Goal: Transaction & Acquisition: Purchase product/service

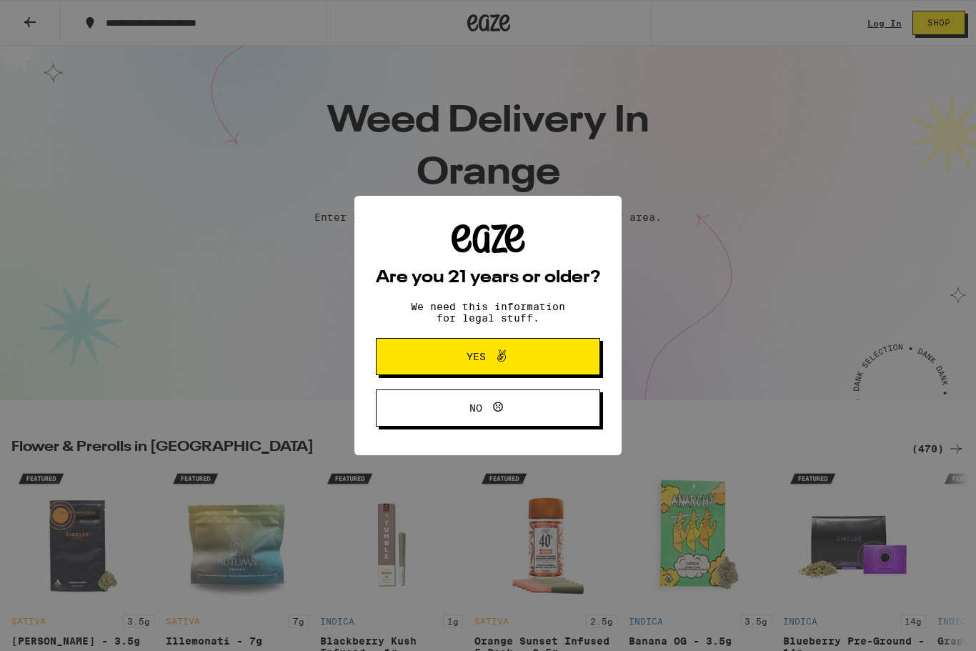
click at [566, 363] on button "Yes" at bounding box center [488, 356] width 224 height 37
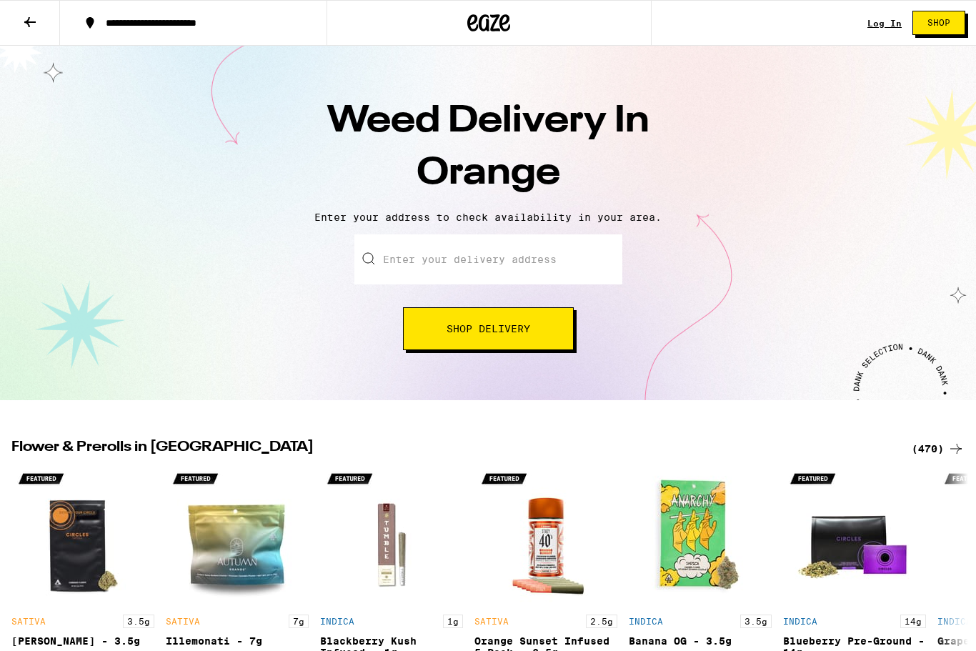
click at [554, 334] on button "Shop Delivery" at bounding box center [488, 328] width 171 height 43
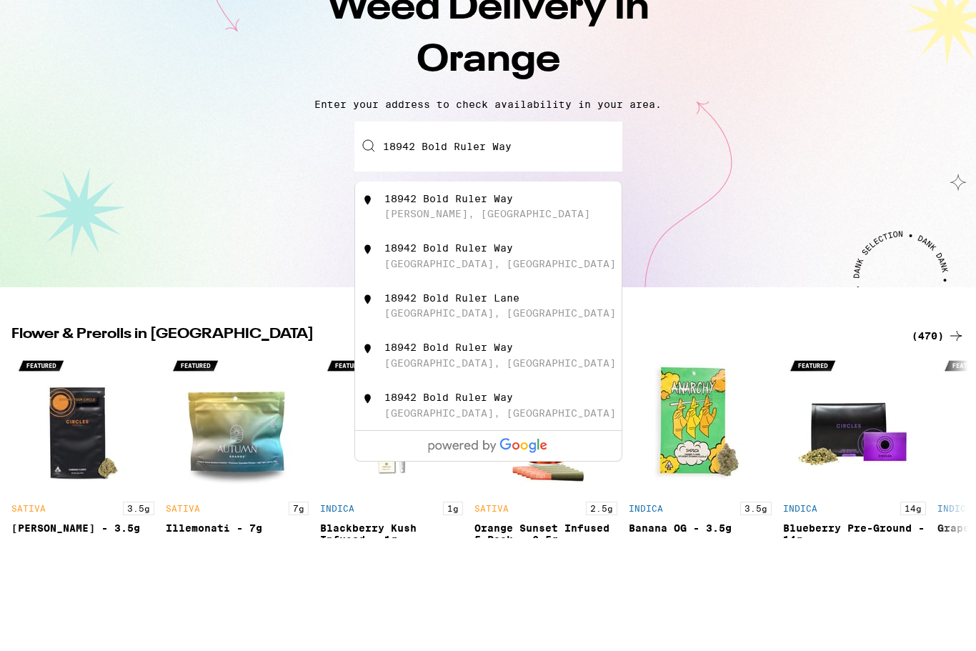
click at [501, 306] on div "18942 Bold Ruler Way Yorba Linda, [GEOGRAPHIC_DATA]" at bounding box center [511, 319] width 255 height 27
type input "18942 Bold Ruler Way, [PERSON_NAME] Linda, [GEOGRAPHIC_DATA]"
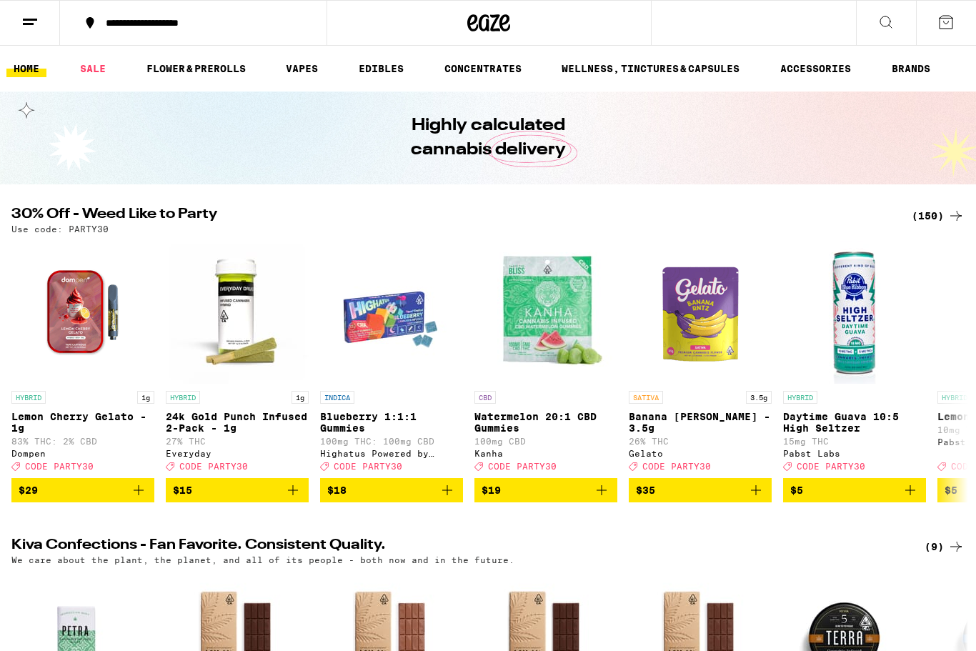
click at [399, 69] on link "EDIBLES" at bounding box center [381, 68] width 59 height 17
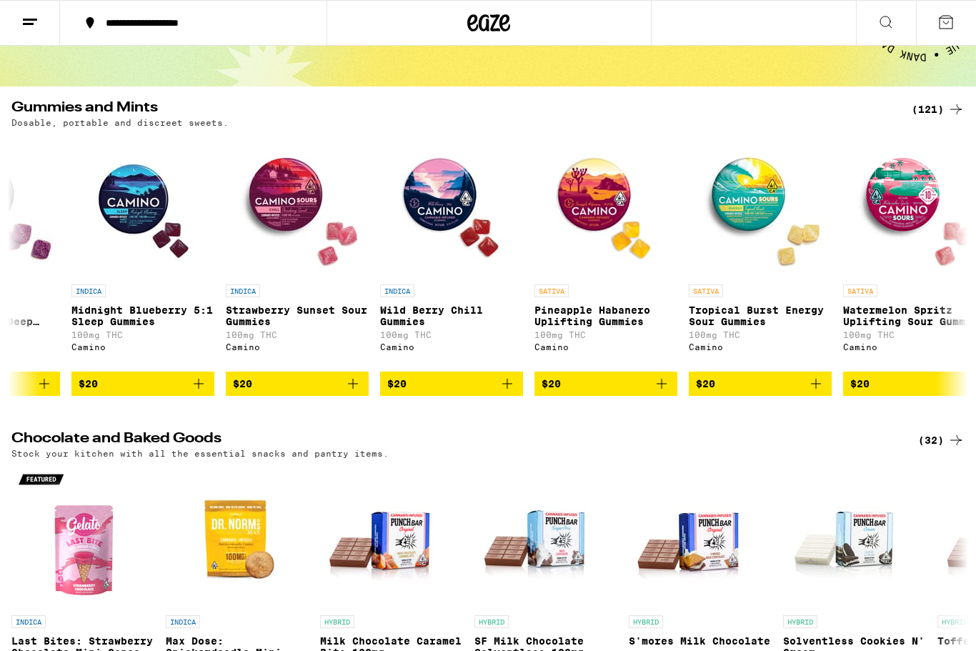
scroll to position [0, 9819]
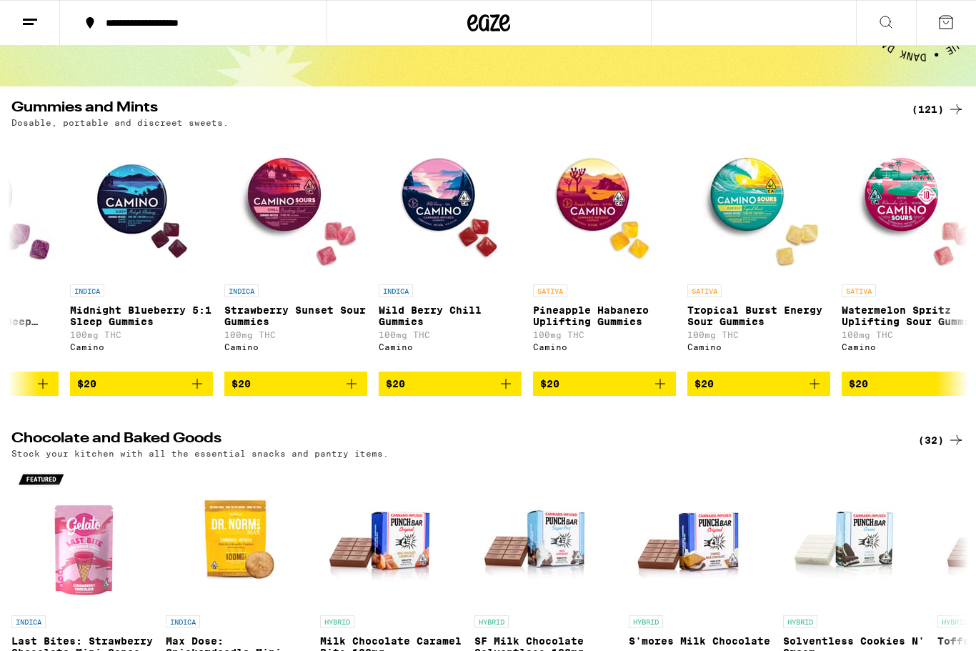
click at [509, 392] on icon "Add to bag" at bounding box center [505, 383] width 17 height 17
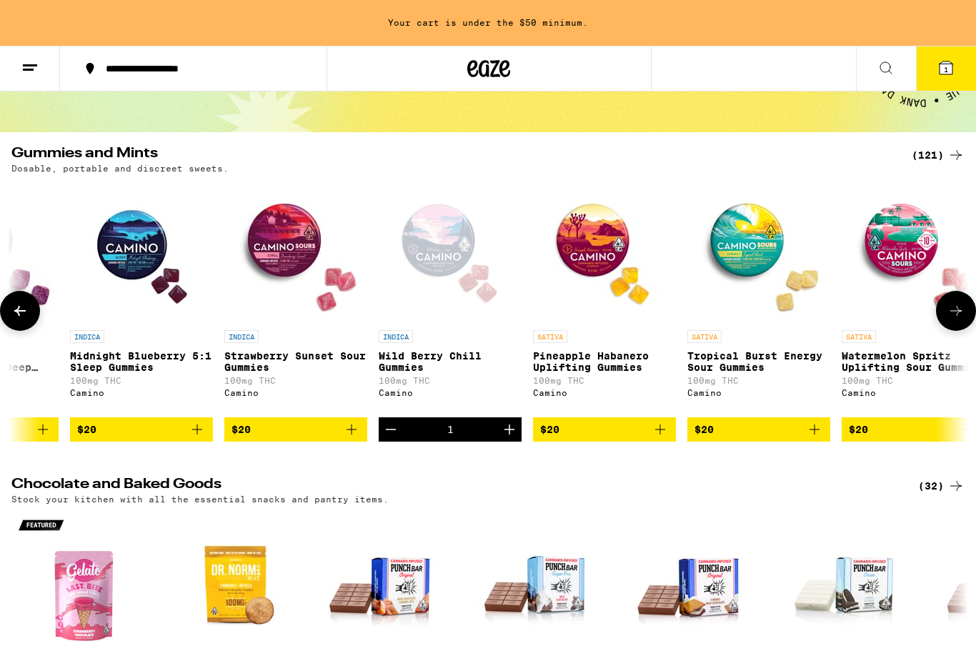
scroll to position [0, 0]
click at [508, 438] on icon "Increment" at bounding box center [509, 429] width 17 height 17
click at [507, 438] on icon "Increment" at bounding box center [509, 429] width 17 height 17
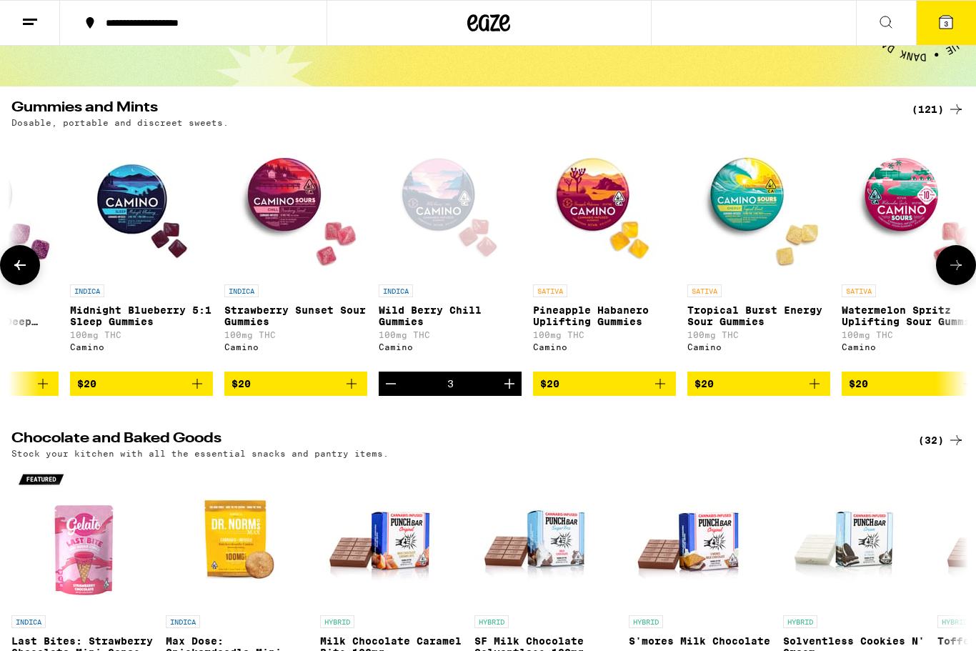
click at [504, 392] on icon "Increment" at bounding box center [509, 383] width 17 height 17
click at [509, 392] on icon "Increment" at bounding box center [509, 383] width 17 height 17
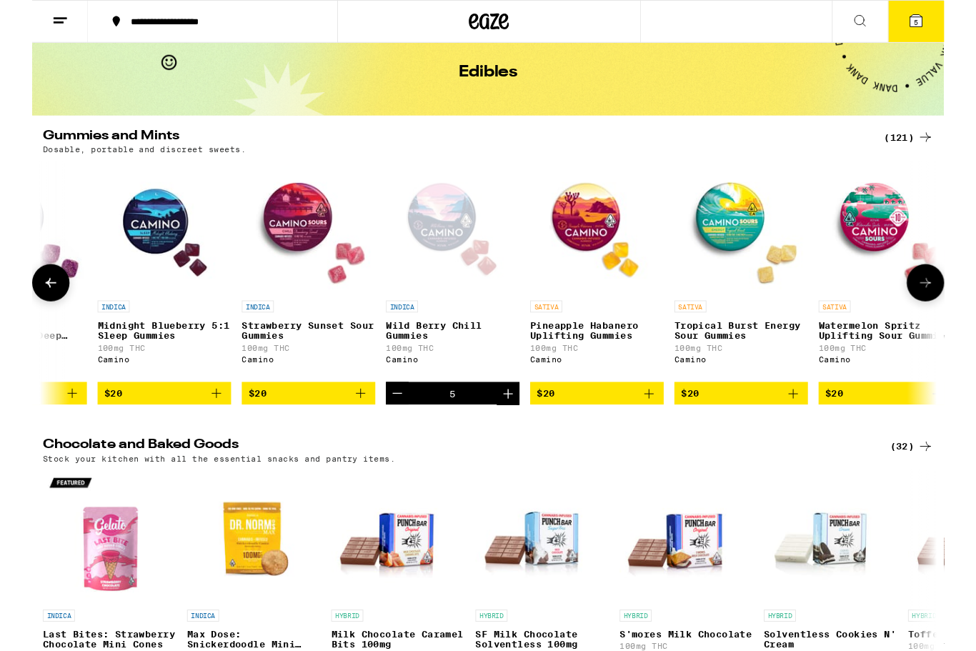
scroll to position [59, 0]
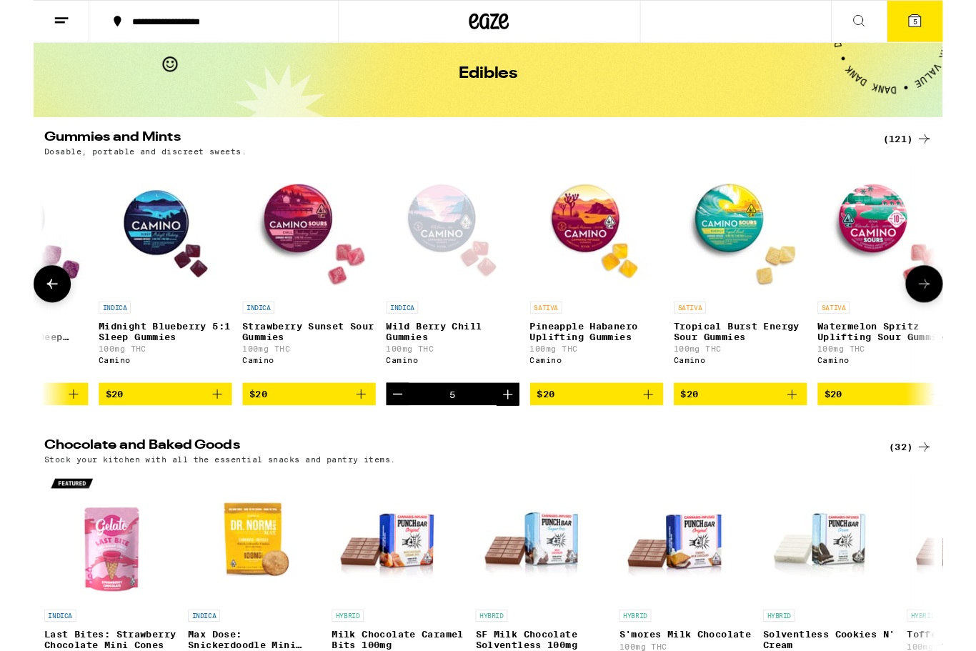
click at [948, 23] on span "5" at bounding box center [946, 23] width 4 height 9
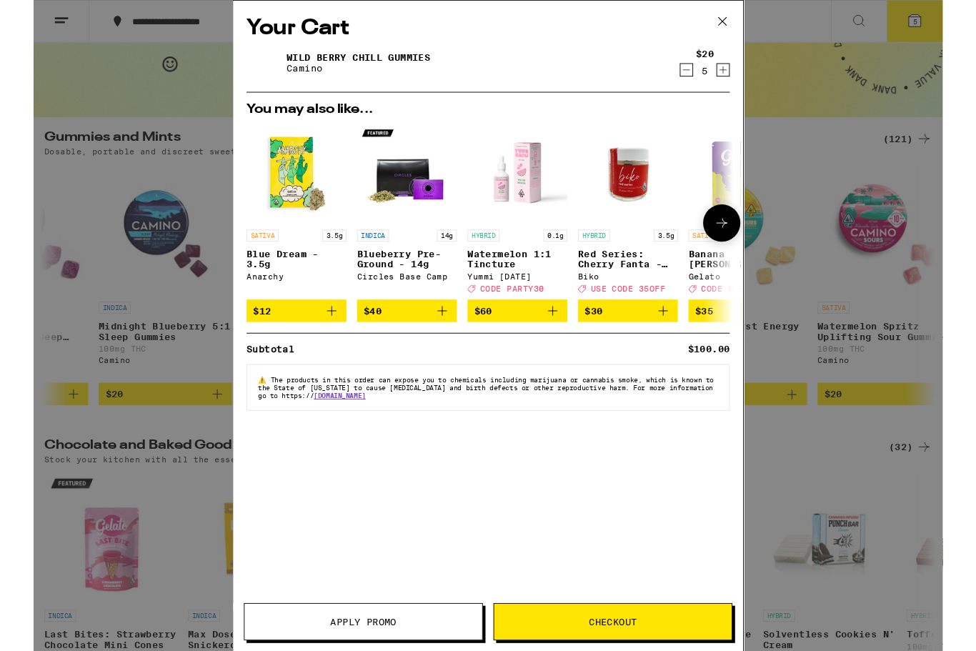
click at [414, 196] on img "Open page for Blueberry Pre-Ground - 14g from Circles Base Camp" at bounding box center [400, 185] width 107 height 107
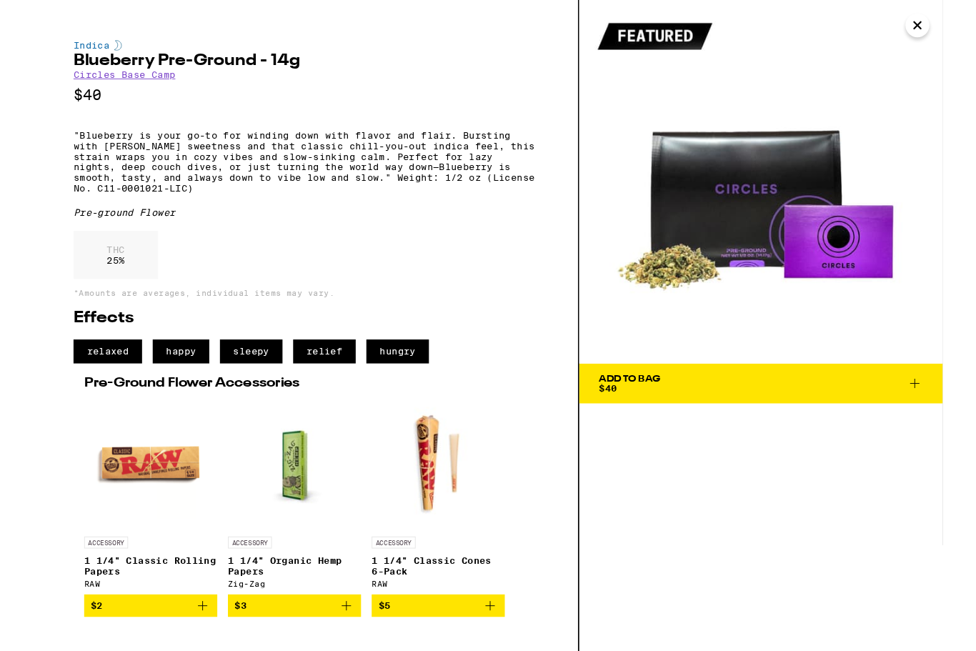
click at [950, 31] on icon "Close" at bounding box center [948, 26] width 17 height 21
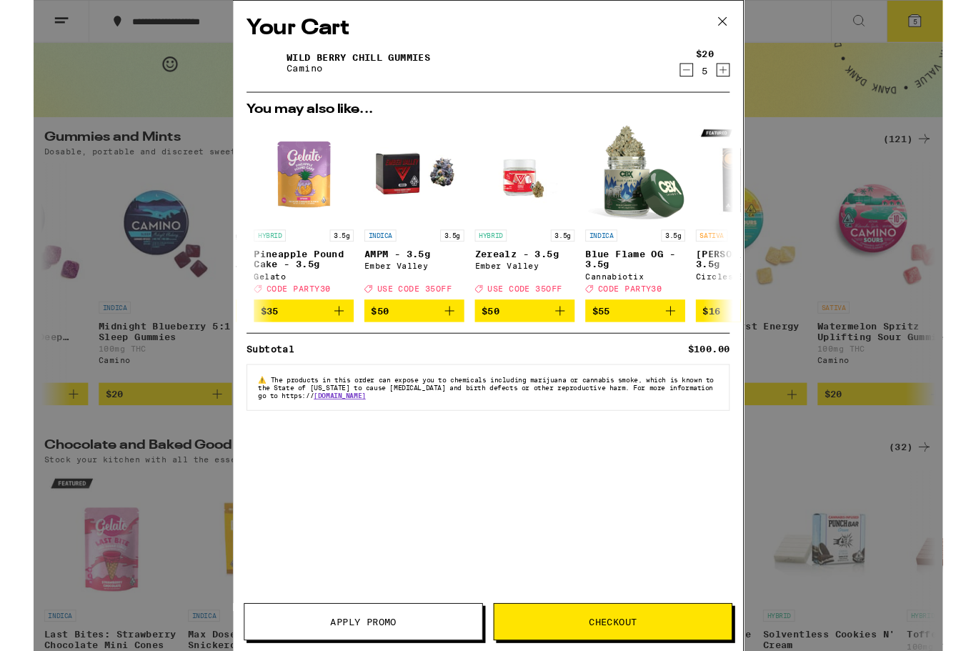
scroll to position [0, 586]
click at [745, 24] on icon at bounding box center [739, 22] width 21 height 21
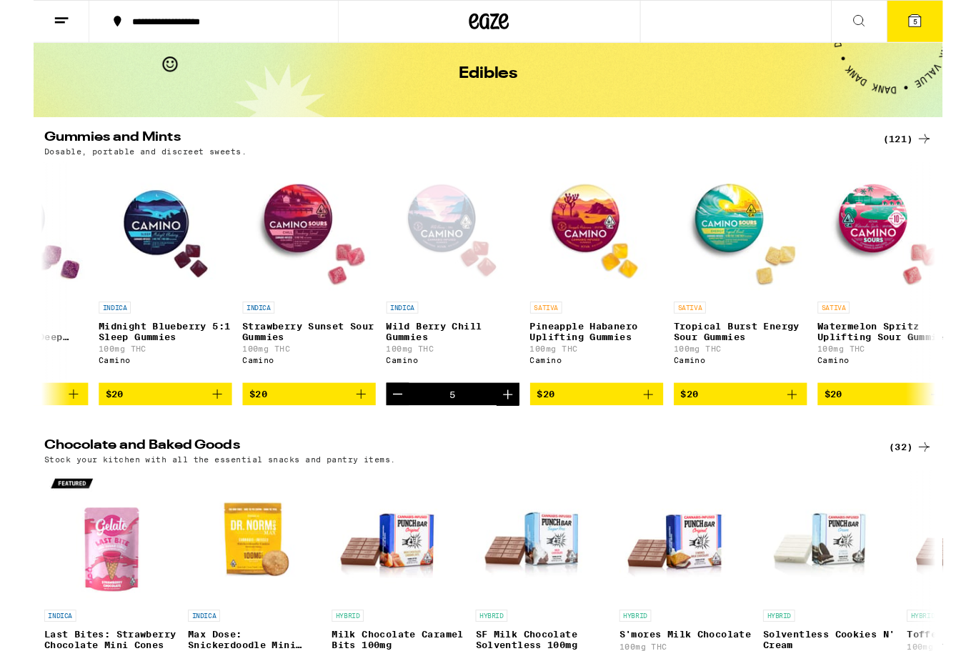
click at [947, 21] on span "5" at bounding box center [946, 23] width 4 height 9
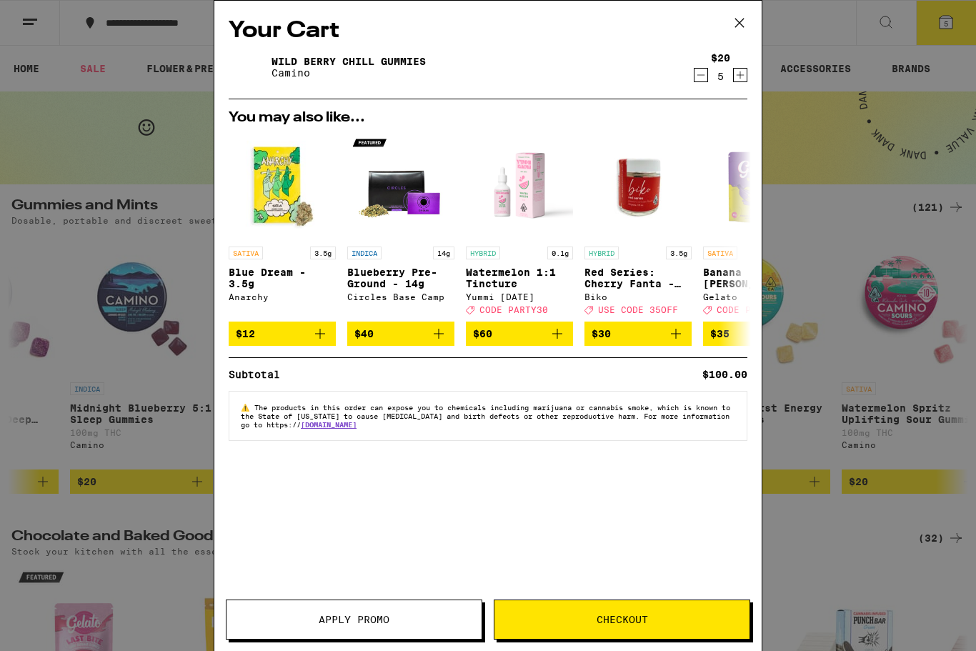
click at [745, 68] on div "$20 5" at bounding box center [721, 67] width 54 height 30
click at [740, 74] on icon "Increment" at bounding box center [740, 74] width 13 height 17
click at [741, 76] on icon "Increment" at bounding box center [740, 74] width 13 height 17
click at [740, 76] on icon "Increment" at bounding box center [741, 75] width 8 height 8
click at [711, 69] on div "$20 8" at bounding box center [720, 67] width 19 height 30
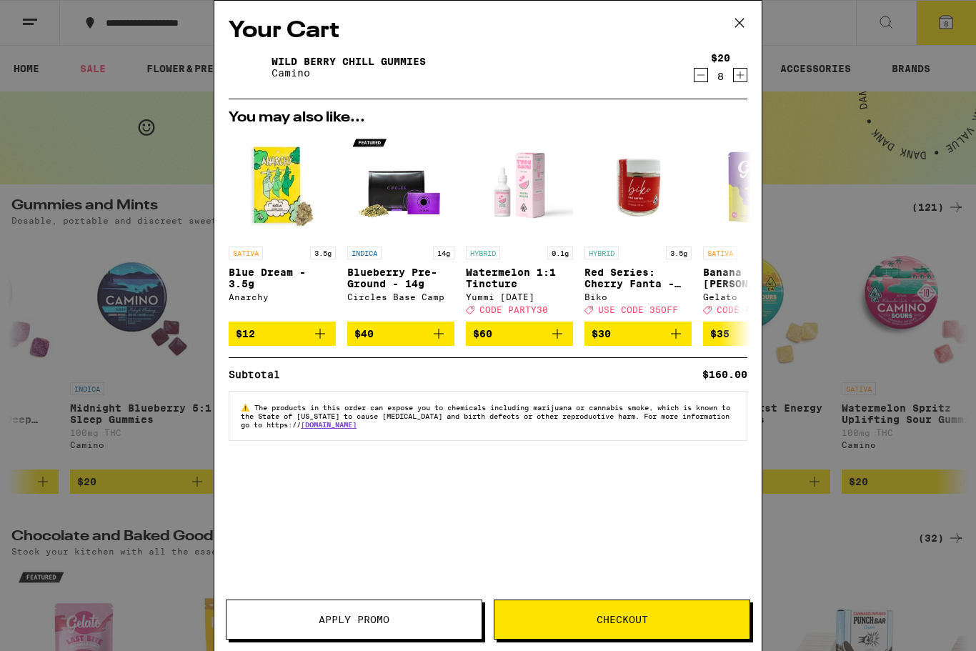
click at [705, 79] on icon "Decrement" at bounding box center [701, 74] width 13 height 17
click at [637, 627] on button "Checkout" at bounding box center [622, 619] width 257 height 40
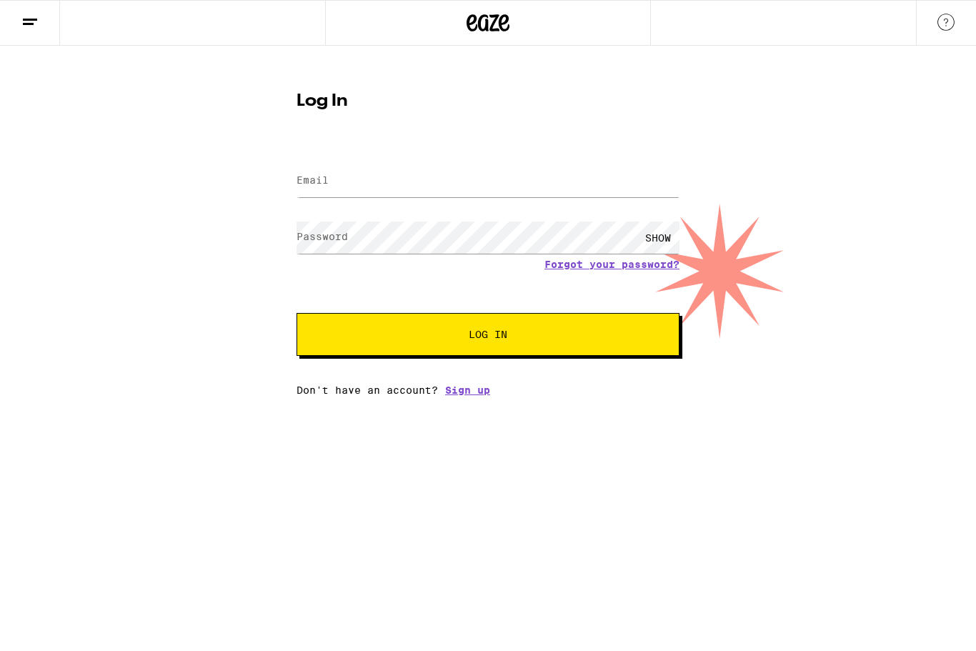
click at [474, 396] on link "Sign up" at bounding box center [467, 389] width 45 height 11
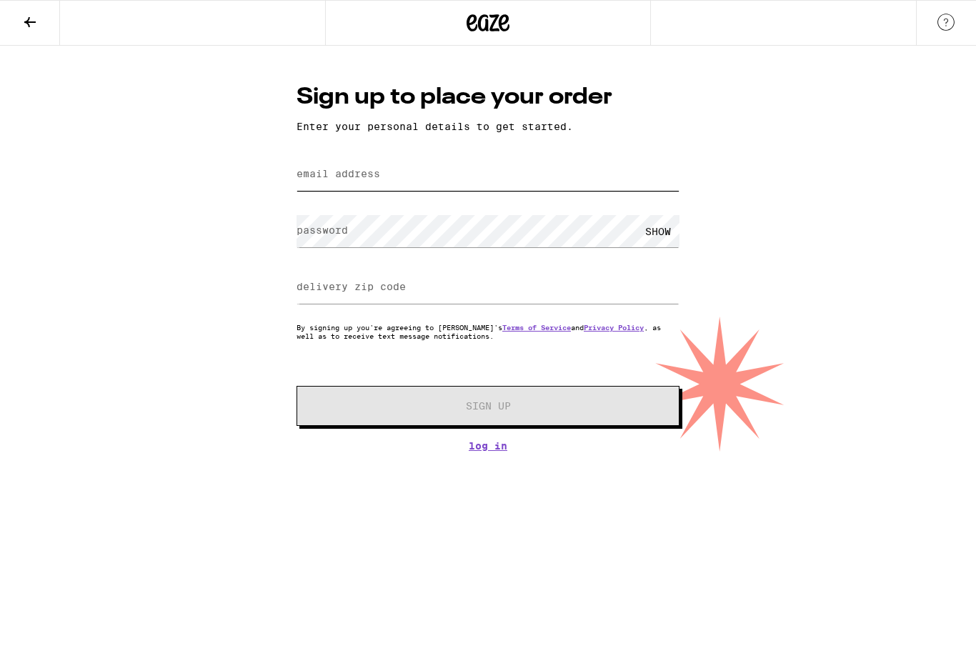
click at [435, 175] on input "email address" at bounding box center [488, 175] width 383 height 32
type input "[EMAIL_ADDRESS][DOMAIN_NAME]"
click at [394, 300] on input "delivery zip code" at bounding box center [488, 288] width 383 height 32
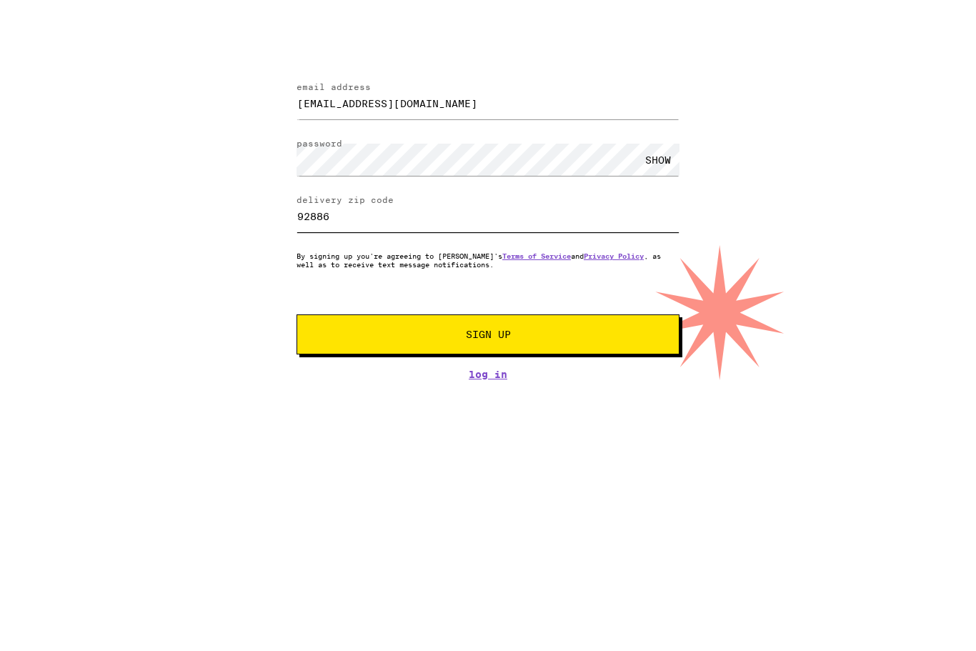
type input "92886"
click at [524, 386] on button "Sign Up" at bounding box center [488, 406] width 383 height 40
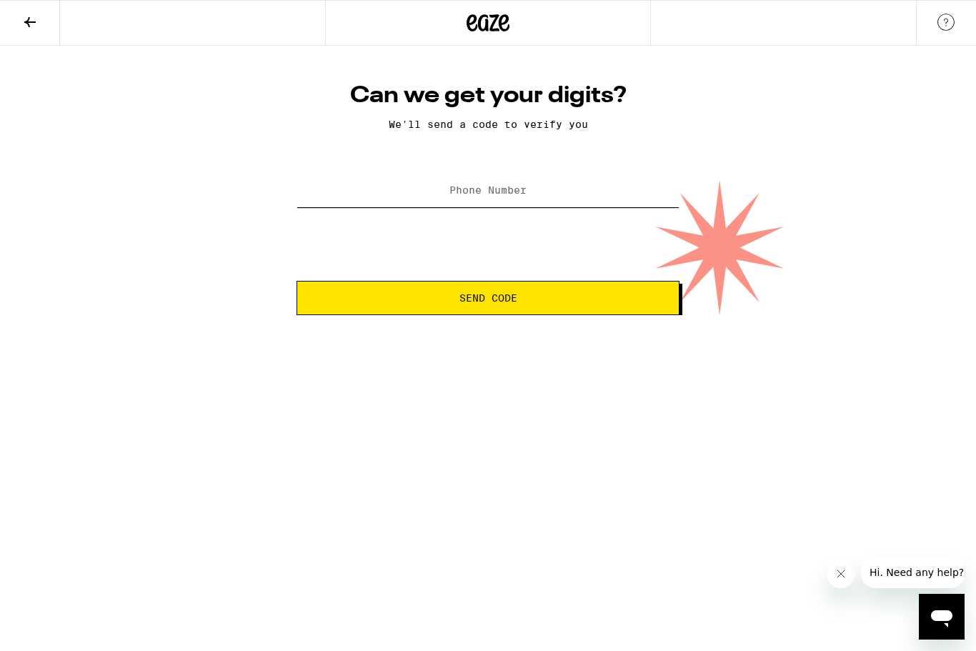
click at [540, 196] on input "Phone Number" at bounding box center [488, 191] width 383 height 32
type input "[PHONE_NUMBER]"
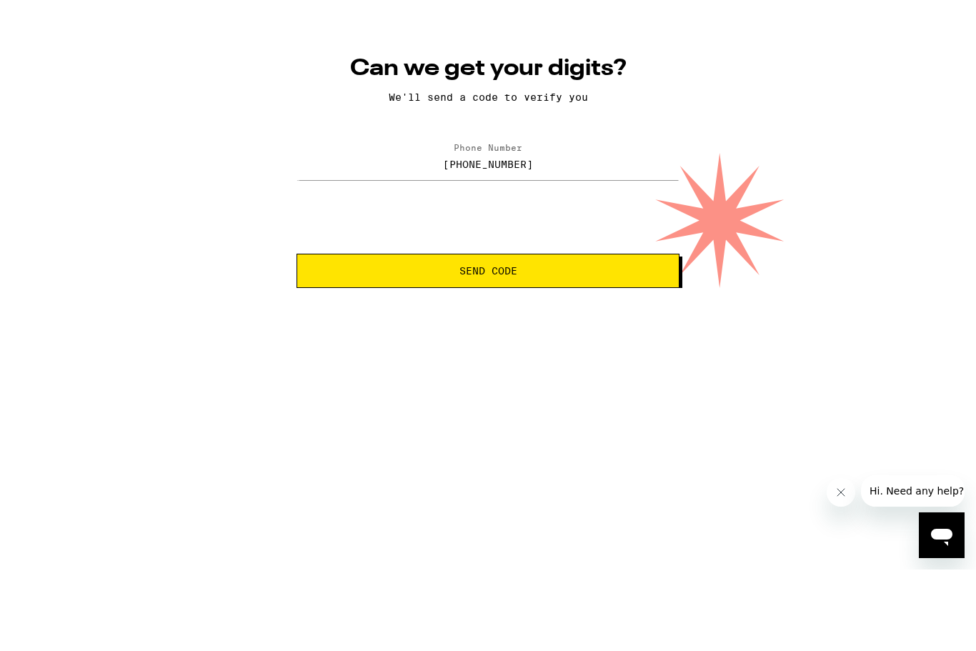
click at [544, 281] on button "Send Code" at bounding box center [488, 298] width 383 height 34
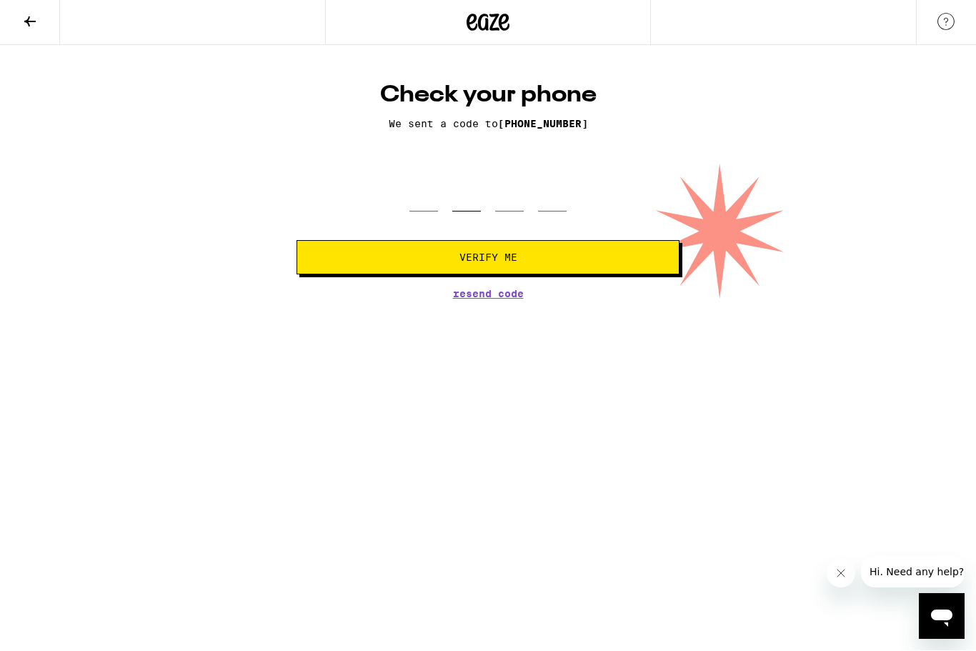
click at [479, 212] on input "tel" at bounding box center [466, 191] width 29 height 42
type input "3"
type input "0"
type input "2"
click at [488, 269] on button "Verify Me" at bounding box center [488, 258] width 383 height 34
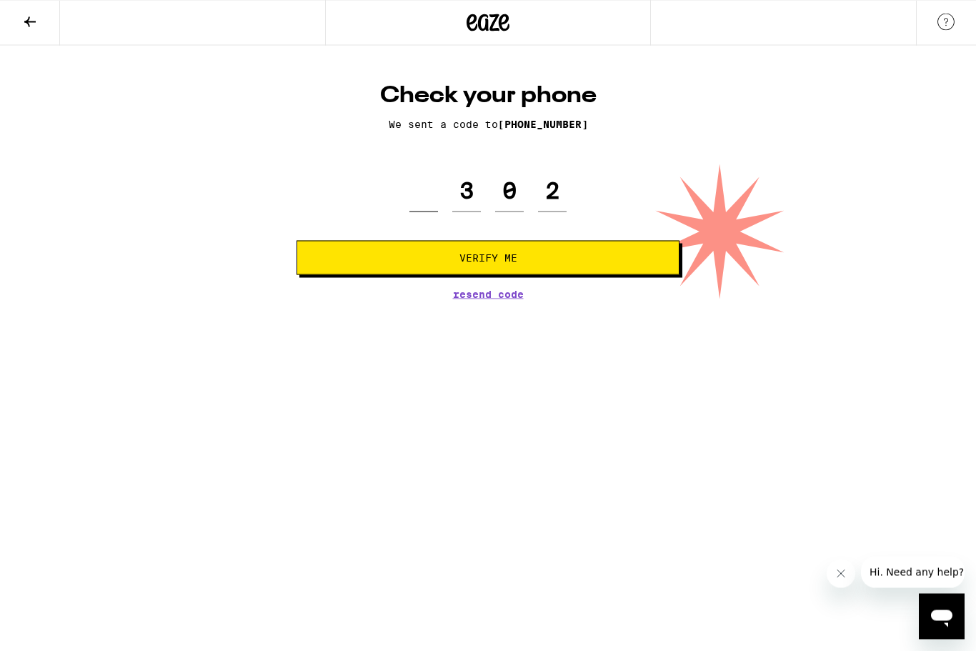
click at [422, 204] on input "tel" at bounding box center [423, 191] width 29 height 42
type input "3"
type input "0"
type input "2"
type input "8"
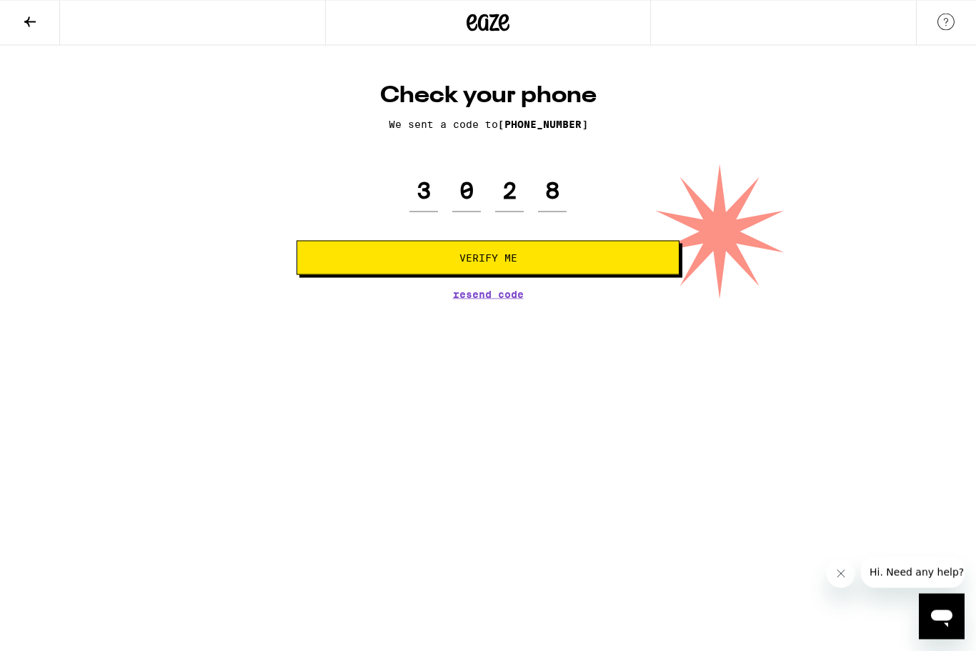
click at [582, 263] on span "Verify Me" at bounding box center [488, 258] width 359 height 10
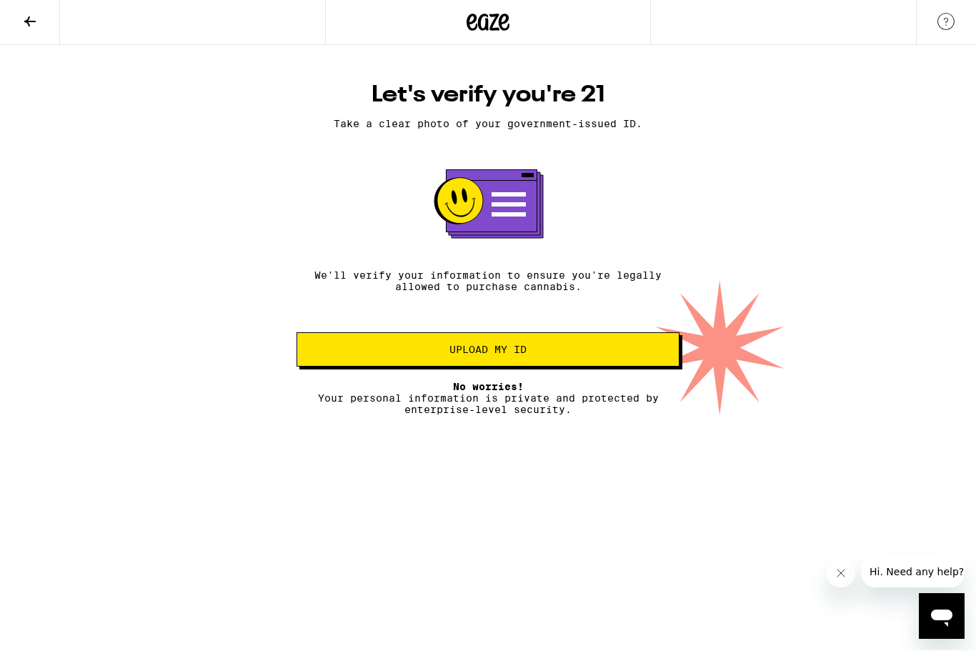
click at [572, 347] on button "Upload my ID" at bounding box center [488, 350] width 383 height 34
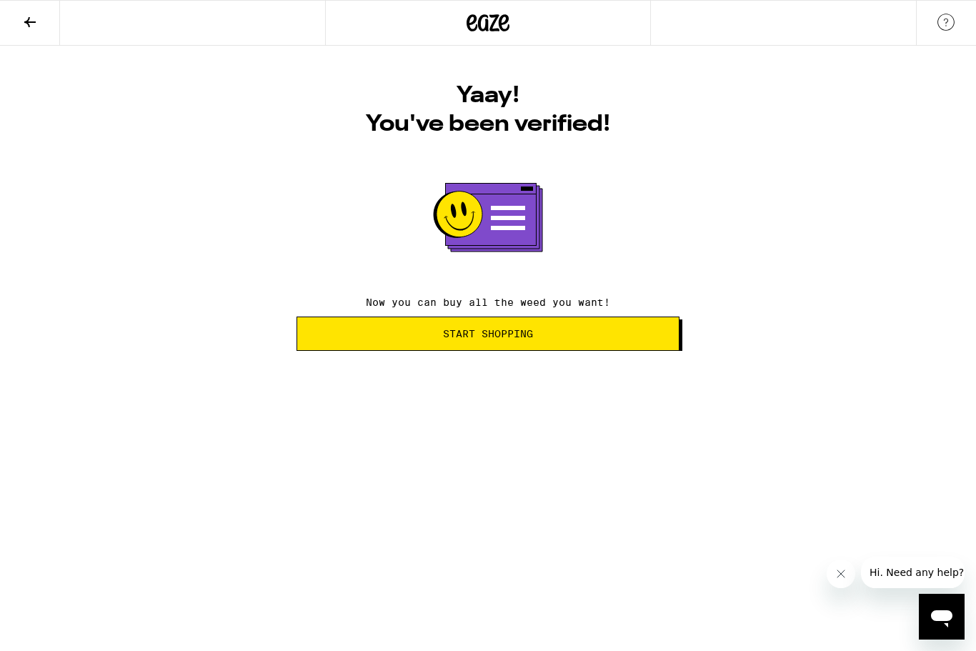
click at [645, 335] on span "Start Shopping" at bounding box center [488, 334] width 359 height 10
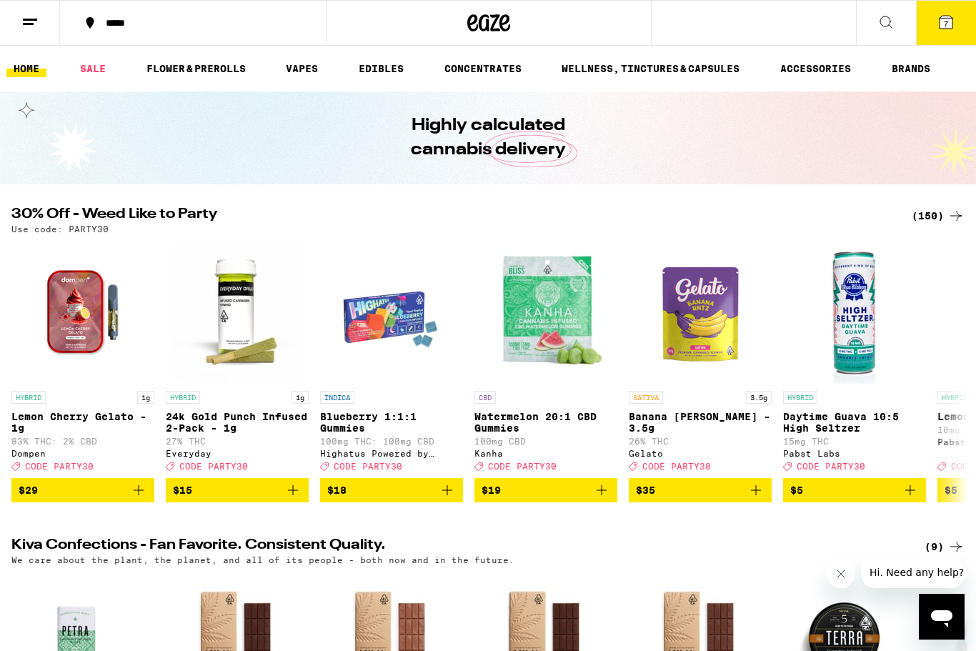
click at [947, 28] on span "7" at bounding box center [946, 23] width 4 height 9
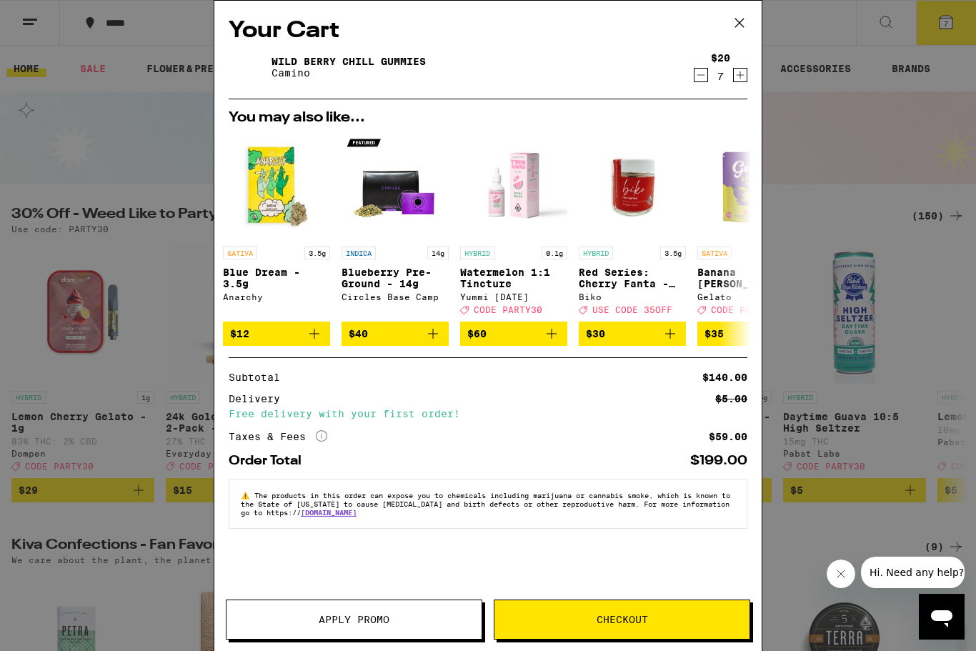
scroll to position [0, 8]
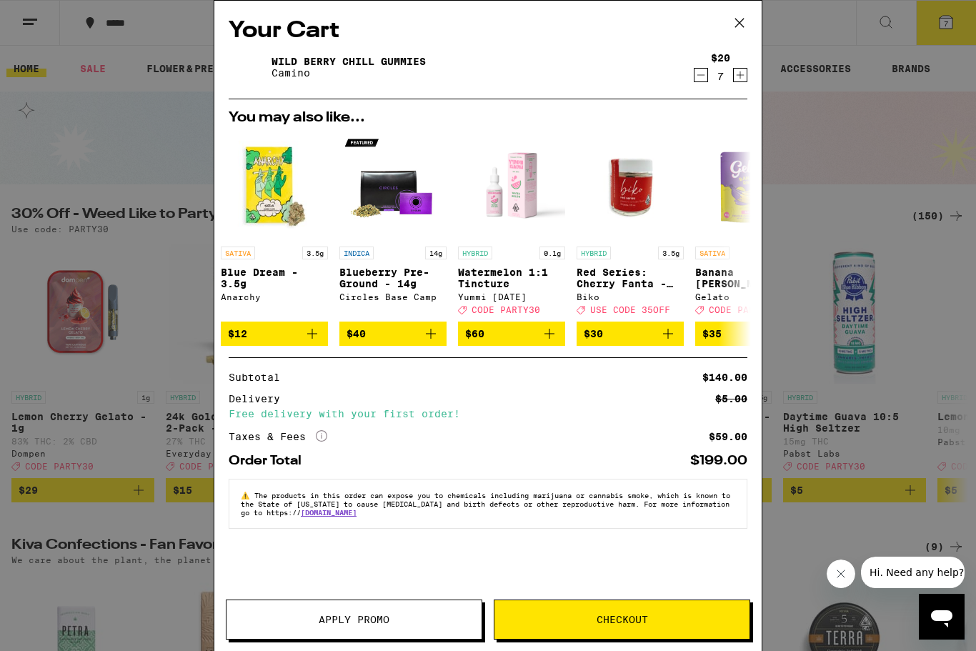
click at [642, 620] on span "Checkout" at bounding box center [622, 620] width 51 height 10
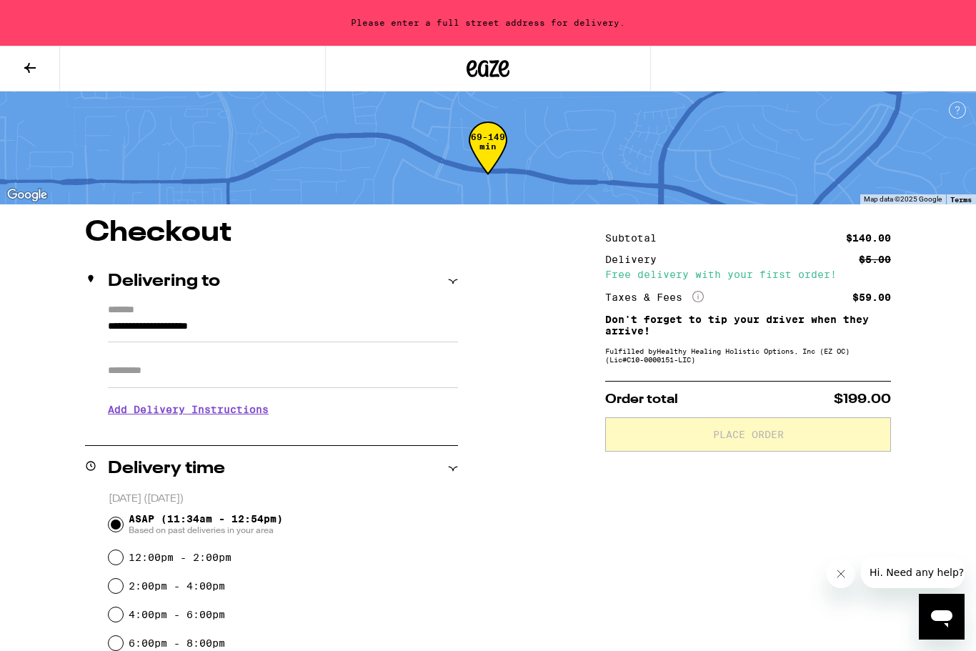
click at [310, 327] on input "**********" at bounding box center [283, 330] width 350 height 24
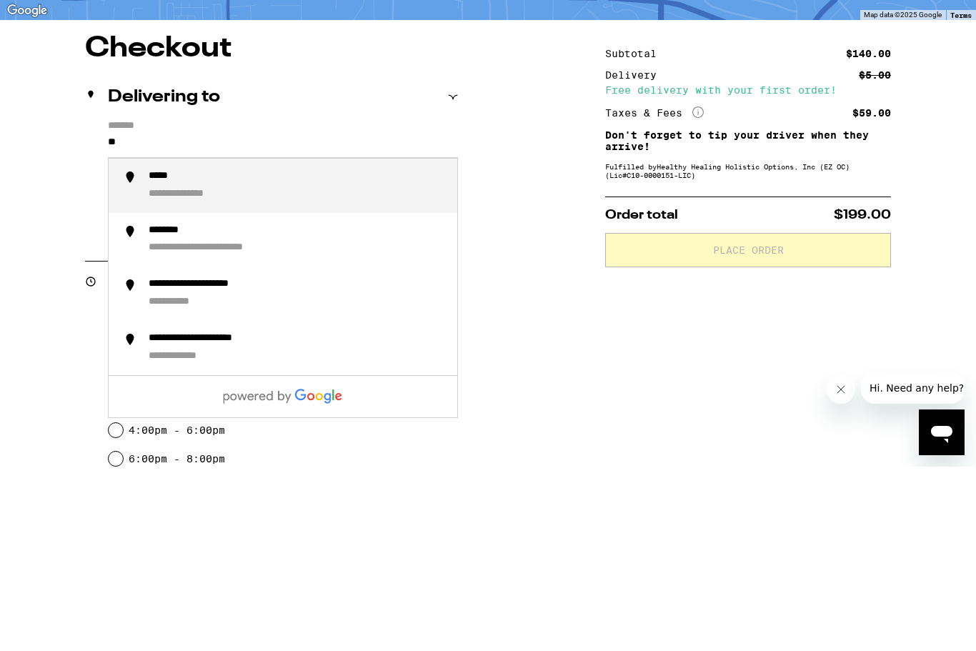
type input "*"
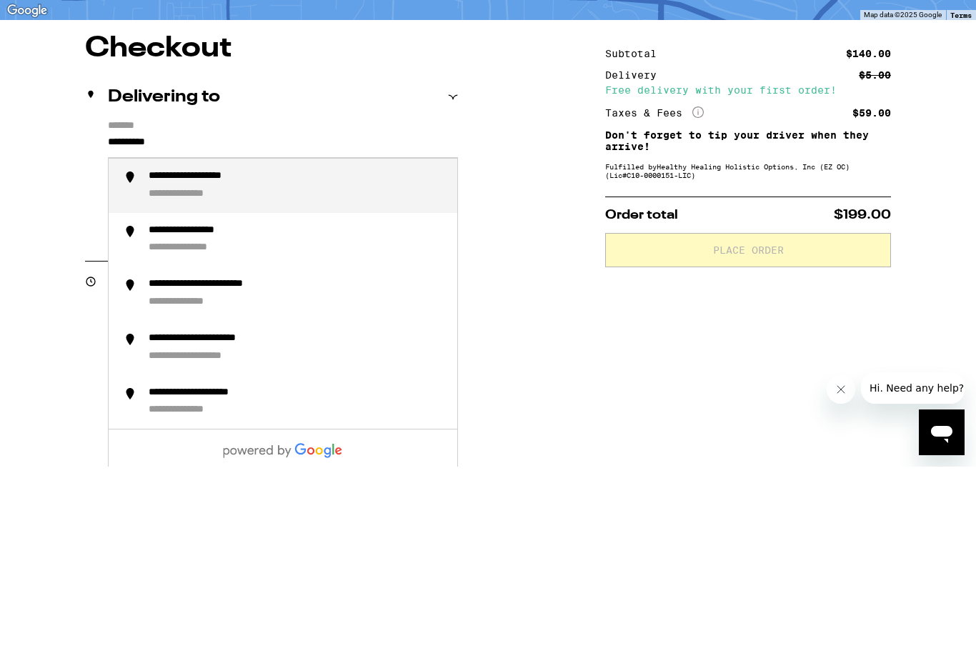
click at [314, 354] on div "**********" at bounding box center [297, 369] width 297 height 31
type input "**********"
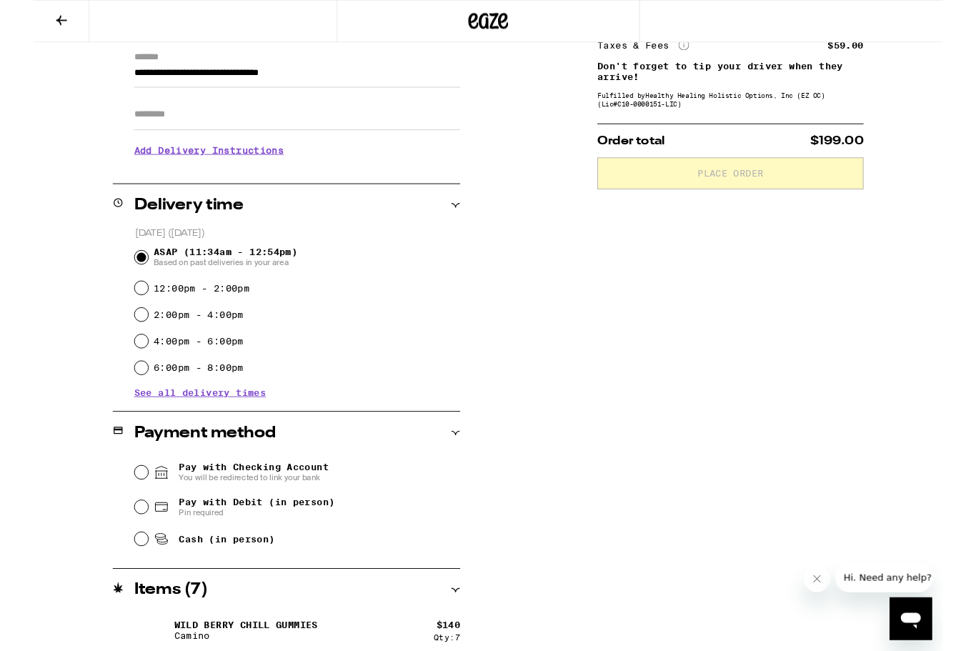
scroll to position [212, 0]
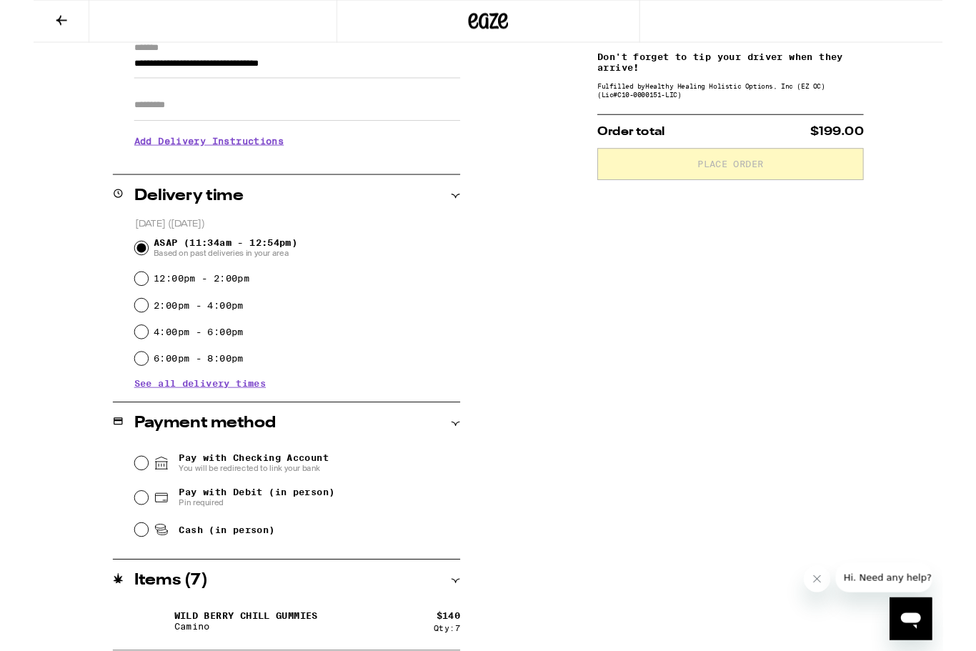
click at [122, 572] on input "Cash (in person)" at bounding box center [116, 569] width 14 height 14
radio input "true"
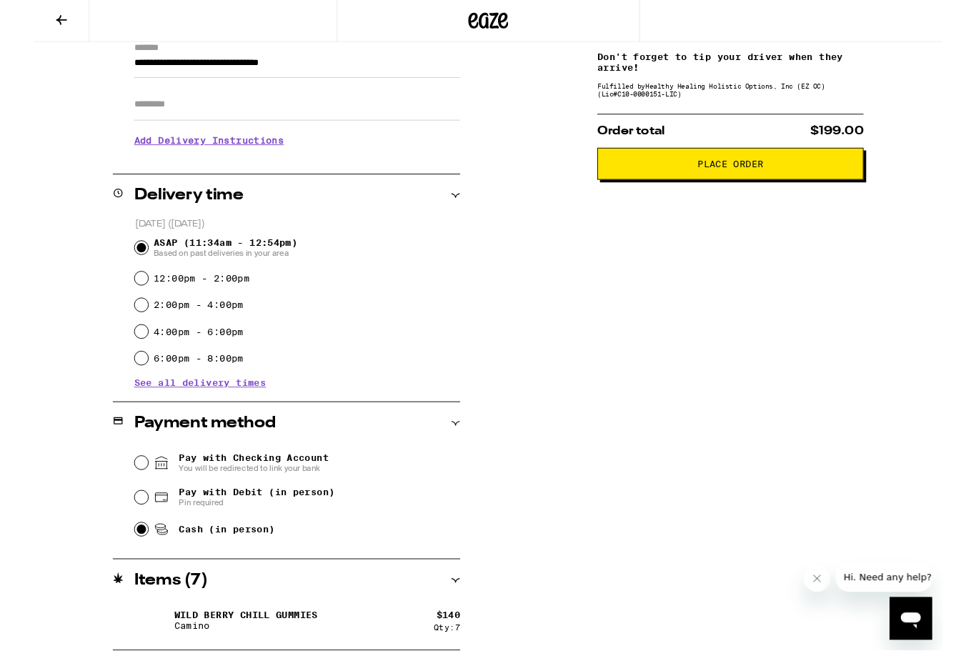
click at [856, 181] on span "Place Order" at bounding box center [748, 176] width 262 height 10
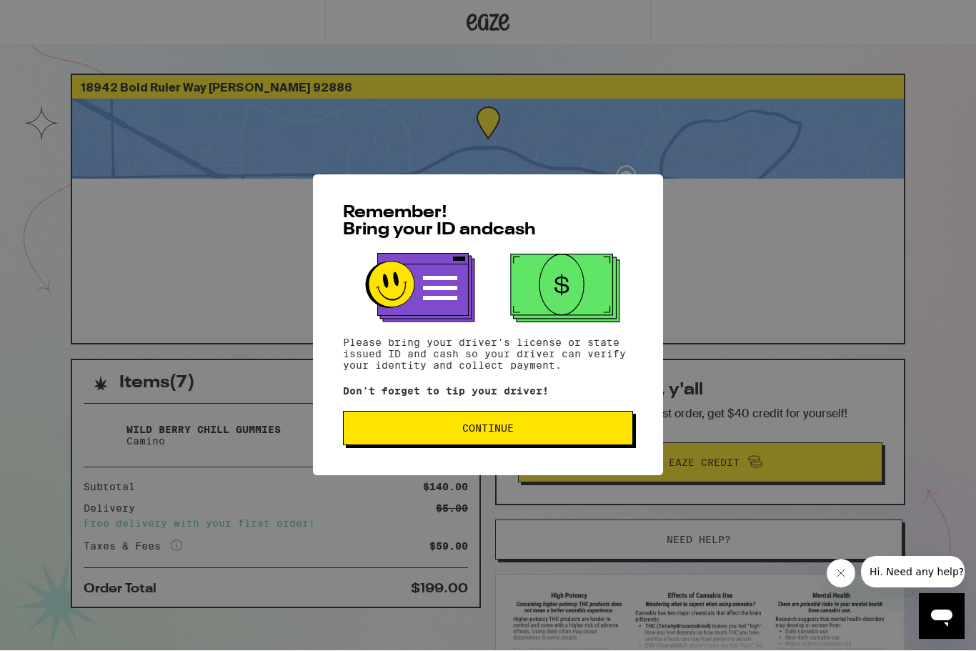
scroll to position [1, 0]
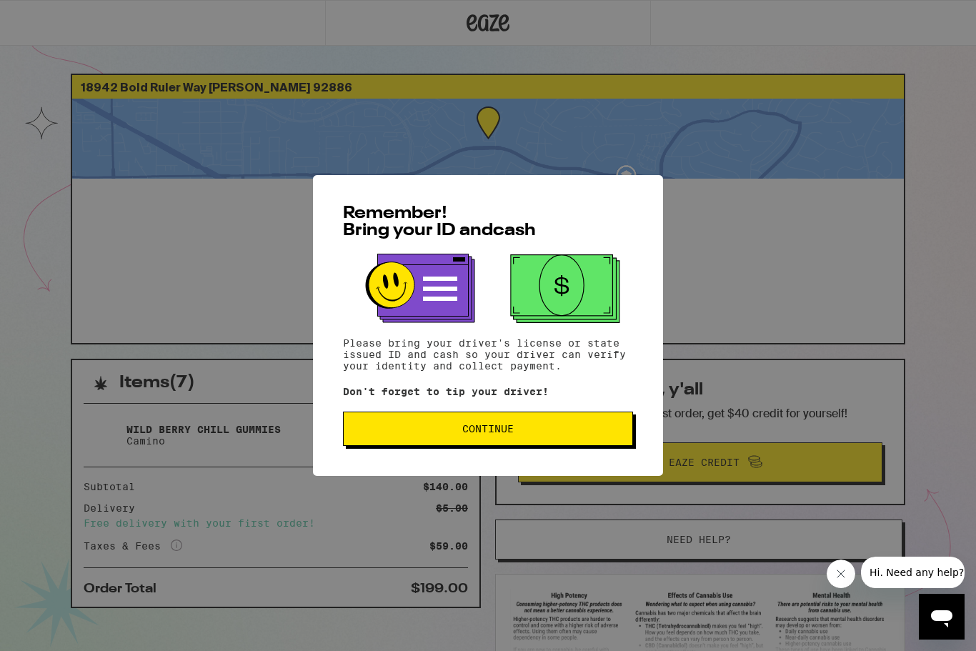
click at [588, 429] on span "Continue" at bounding box center [488, 429] width 266 height 10
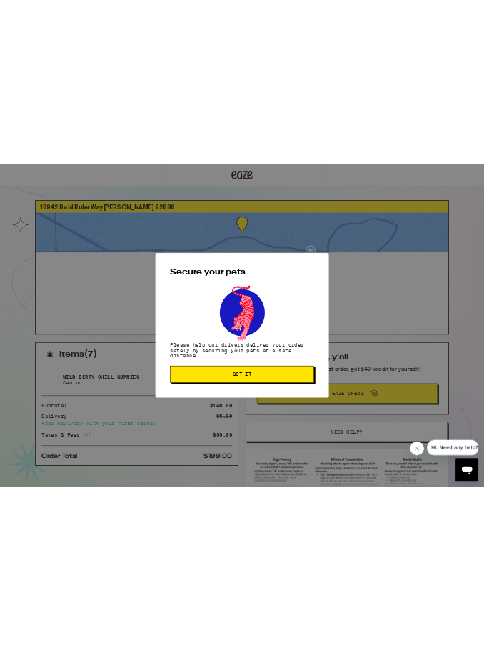
scroll to position [0, 0]
